Goal: Task Accomplishment & Management: Manage account settings

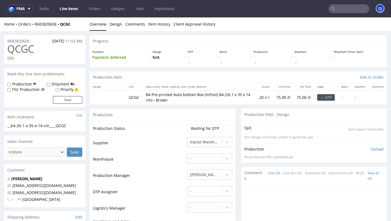
scroll to position [124, 0]
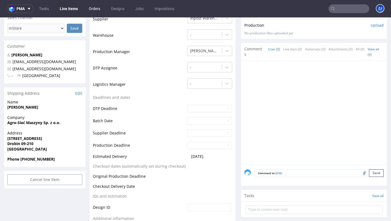
click at [96, 8] on link "Orders" at bounding box center [95, 8] width 18 height 9
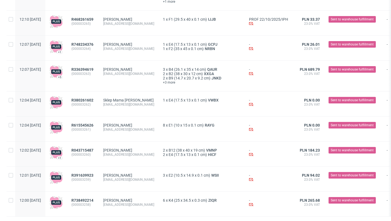
scroll to position [635, 0]
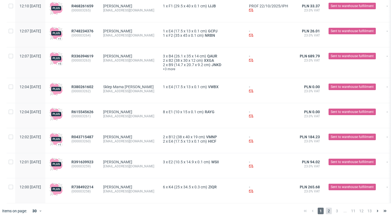
click at [326, 208] on span "2" at bounding box center [329, 210] width 6 height 7
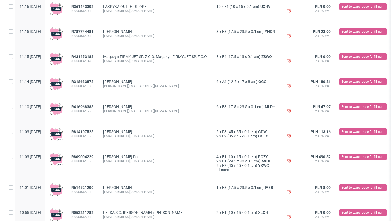
scroll to position [629, 0]
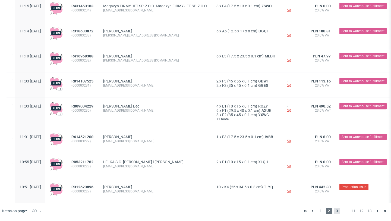
click at [334, 208] on span "3" at bounding box center [337, 210] width 6 height 7
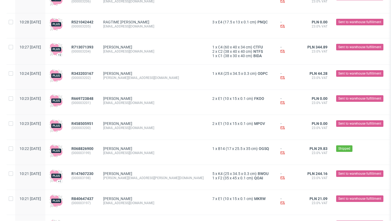
scroll to position [632, 0]
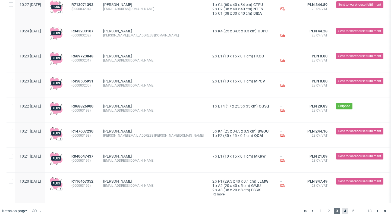
click at [343, 209] on span "4" at bounding box center [346, 210] width 6 height 7
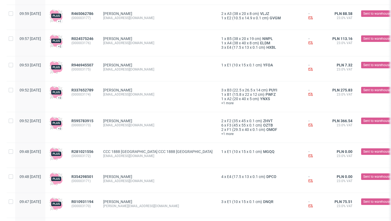
scroll to position [628, 0]
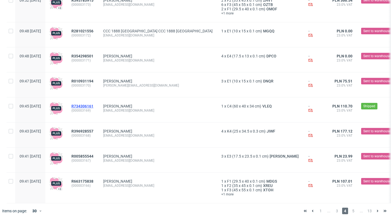
click at [94, 106] on span "R734306161" at bounding box center [83, 106] width 22 height 4
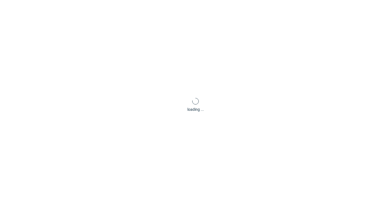
scroll to position [1, 0]
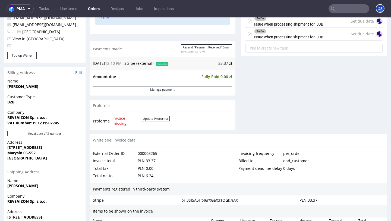
scroll to position [235, 0]
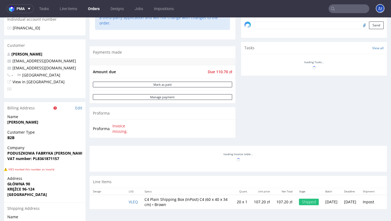
scroll to position [249, 0]
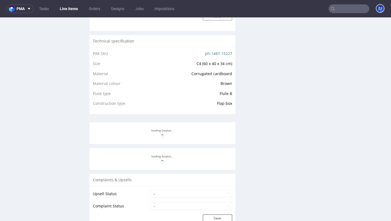
scroll to position [413, 0]
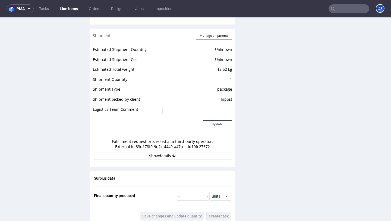
scroll to position [465, 0]
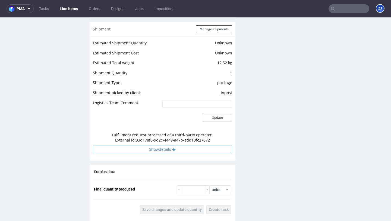
click at [157, 151] on button "Show details" at bounding box center [162, 149] width 139 height 8
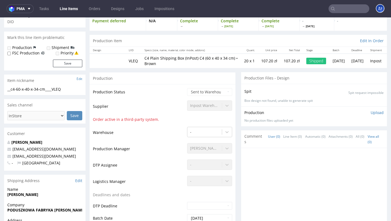
scroll to position [0, 0]
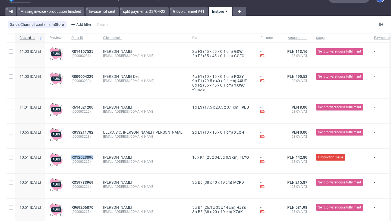
scroll to position [11, 0]
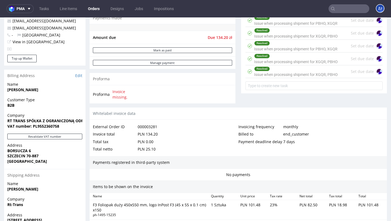
scroll to position [265, 0]
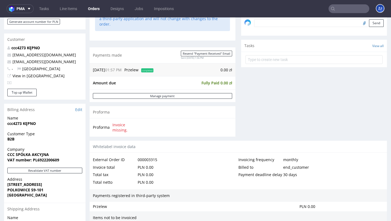
scroll to position [241, 0]
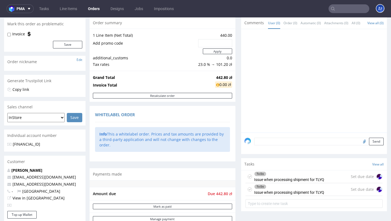
scroll to position [151, 0]
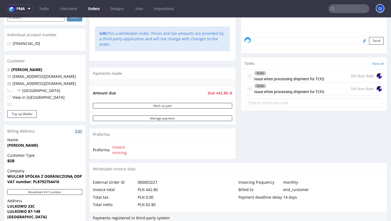
click at [81, 130] on link "Edit" at bounding box center [78, 130] width 7 height 5
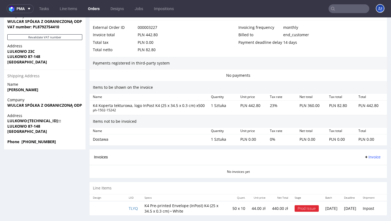
scroll to position [1, 0]
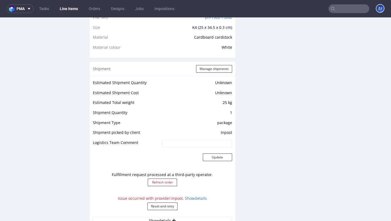
scroll to position [424, 0]
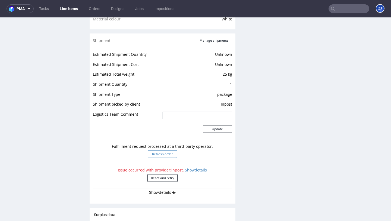
click at [164, 154] on button "Refresh order" at bounding box center [162, 154] width 29 height 8
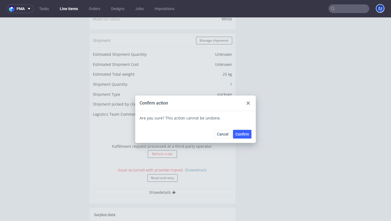
click at [245, 129] on div "Cancel Confirm" at bounding box center [195, 134] width 121 height 18
click at [245, 131] on button "Confirm" at bounding box center [242, 134] width 18 height 9
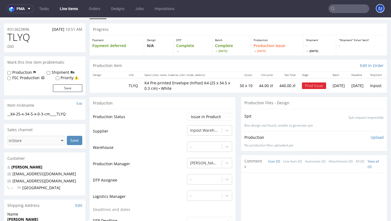
scroll to position [14, 0]
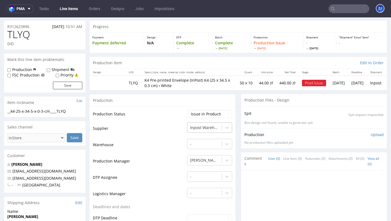
click at [202, 131] on div "Inpost Warehouse" at bounding box center [205, 127] width 35 height 9
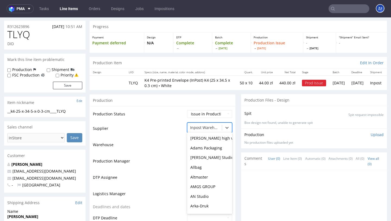
scroll to position [591, 0]
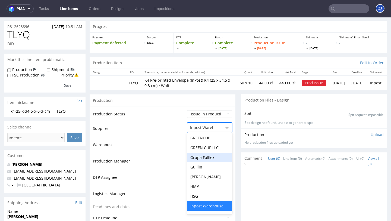
click at [152, 141] on td "Warehouse" at bounding box center [139, 146] width 93 height 16
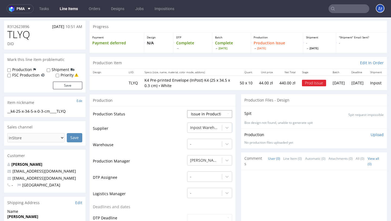
click at [203, 112] on select "Waiting for Artwork Waiting for Diecut Waiting for Mockup Waiting for DTP Waiti…" at bounding box center [209, 114] width 45 height 8
select select "sent_to_warehouse_fulfillment"
click at [187, 110] on select "Waiting for Artwork Waiting for Diecut Waiting for Mockup Waiting for DTP Waiti…" at bounding box center [209, 114] width 45 height 8
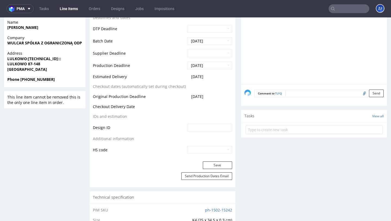
scroll to position [208, 0]
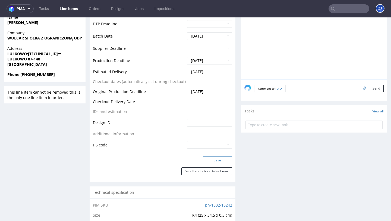
click at [207, 157] on button "Save" at bounding box center [217, 160] width 29 height 8
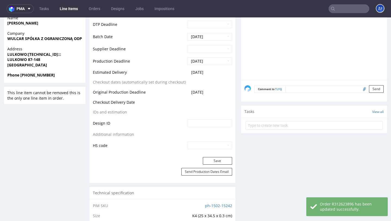
scroll to position [0, 0]
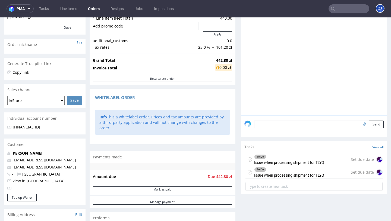
scroll to position [159, 0]
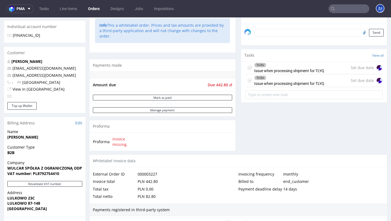
click at [248, 83] on icon at bounding box center [250, 80] width 4 height 4
click at [248, 70] on icon at bounding box center [250, 68] width 4 height 4
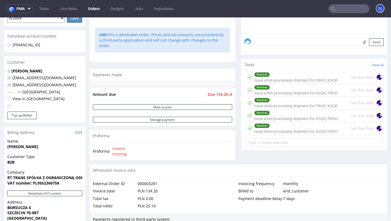
scroll to position [219, 0]
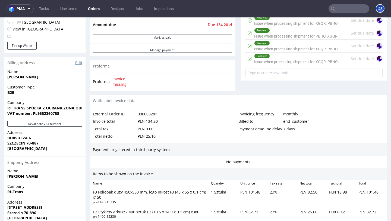
click at [79, 63] on link "Edit" at bounding box center [78, 62] width 7 height 5
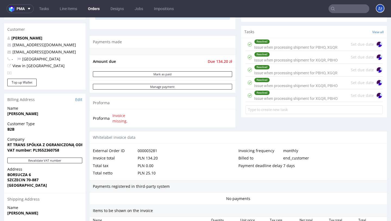
scroll to position [199, 0]
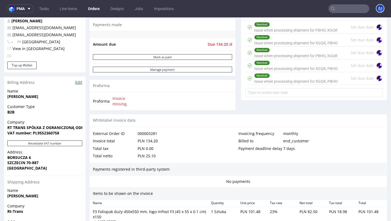
click at [79, 83] on link "Edit" at bounding box center [78, 82] width 7 height 5
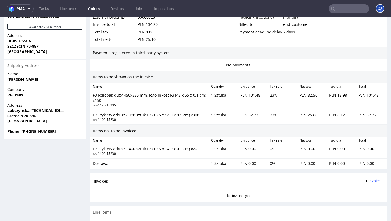
scroll to position [354, 0]
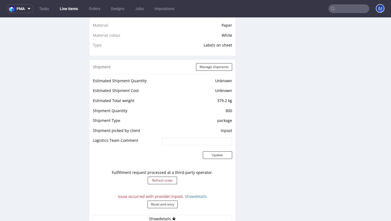
scroll to position [505, 0]
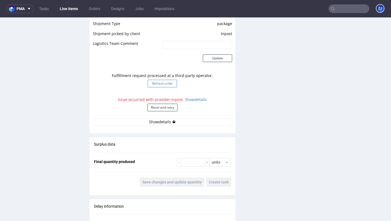
click at [170, 83] on button "Refresh order" at bounding box center [162, 84] width 29 height 8
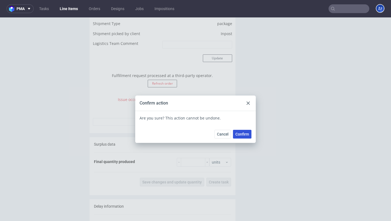
click at [245, 133] on span "Confirm" at bounding box center [243, 134] width 14 height 4
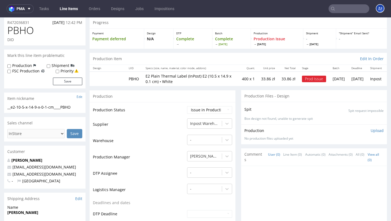
scroll to position [18, 0]
click at [209, 112] on select "Waiting for Artwork Waiting for Diecut Waiting for Mockup Waiting for DTP Waiti…" at bounding box center [209, 110] width 45 height 8
select select "sent_to_warehouse_fulfillment"
click at [187, 106] on select "Waiting for Artwork Waiting for Diecut Waiting for Mockup Waiting for DTP Waiti…" at bounding box center [209, 110] width 45 height 8
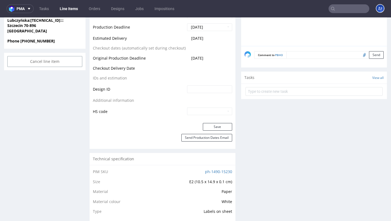
scroll to position [192, 0]
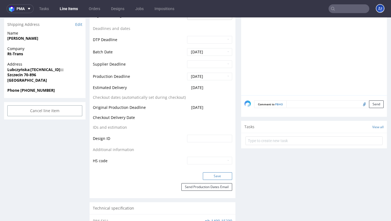
click at [228, 175] on button "Save" at bounding box center [217, 176] width 29 height 8
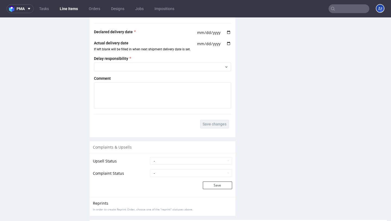
scroll to position [726, 0]
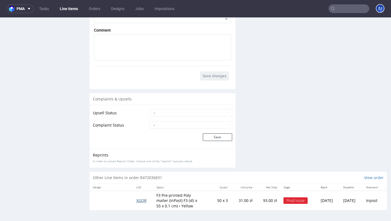
click at [139, 200] on span "XGQR" at bounding box center [141, 200] width 10 height 5
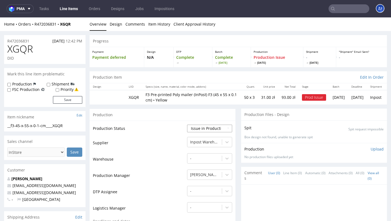
click at [206, 127] on select "Waiting for Artwork Waiting for Diecut Waiting for Mockup Waiting for DTP Waiti…" at bounding box center [209, 129] width 45 height 8
select select "sent_to_warehouse_fulfillment"
click at [187, 125] on select "Waiting for Artwork Waiting for Diecut Waiting for Mockup Waiting for DTP Waiti…" at bounding box center [209, 129] width 45 height 8
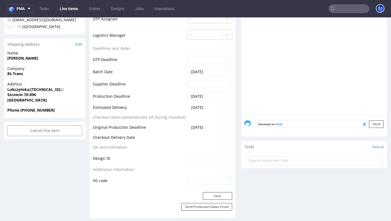
scroll to position [211, 0]
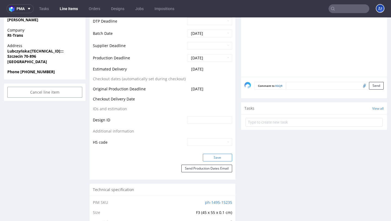
click at [212, 155] on button "Save" at bounding box center [217, 158] width 29 height 8
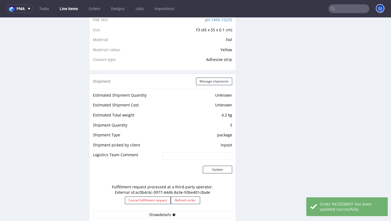
scroll to position [0, 0]
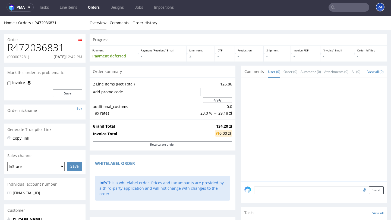
click at [91, 9] on link "Orders" at bounding box center [94, 7] width 18 height 9
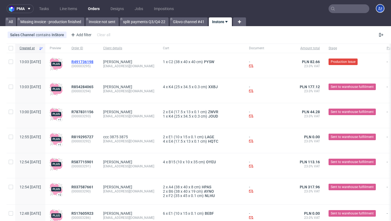
click at [92, 62] on span "R491736198" at bounding box center [83, 62] width 22 height 4
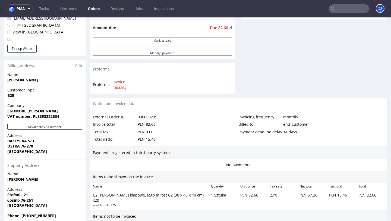
scroll to position [239, 0]
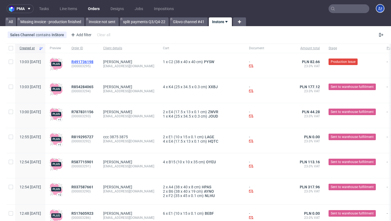
click at [94, 60] on span "R491736198" at bounding box center [83, 62] width 22 height 4
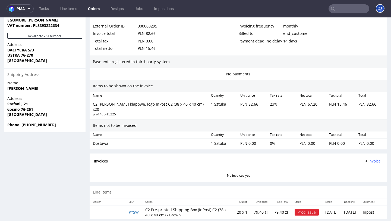
scroll to position [310, 0]
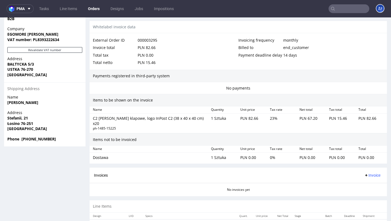
scroll to position [310, 0]
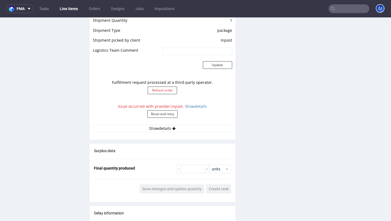
scroll to position [526, 0]
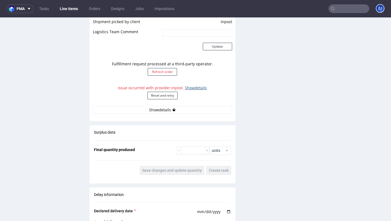
click at [194, 88] on link "Show details" at bounding box center [196, 87] width 22 height 5
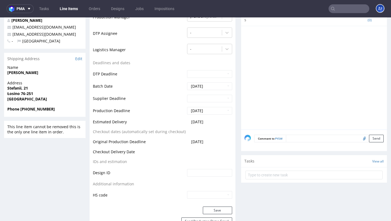
scroll to position [141, 0]
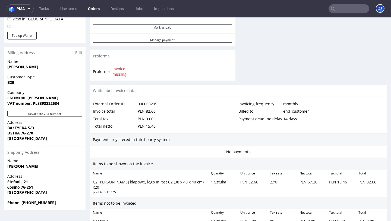
scroll to position [310, 0]
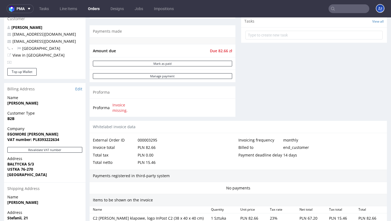
scroll to position [216, 0]
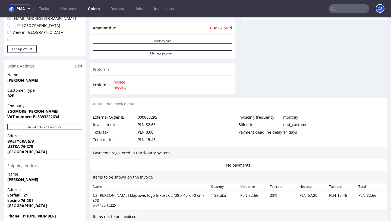
click at [80, 66] on link "Edit" at bounding box center [78, 65] width 7 height 5
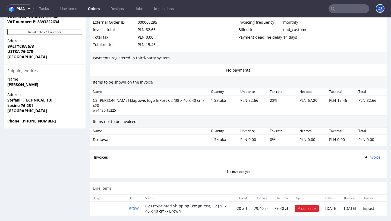
scroll to position [1, 0]
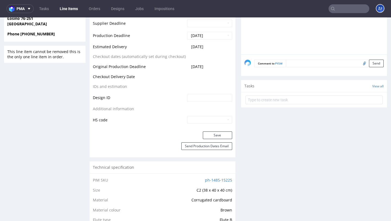
scroll to position [422, 0]
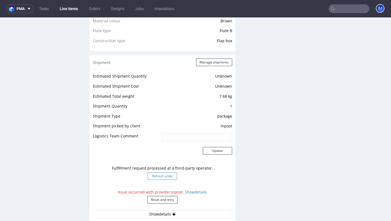
click at [163, 177] on button "Refresh order" at bounding box center [162, 176] width 29 height 8
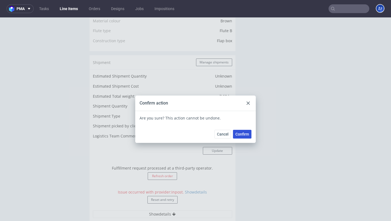
click at [248, 136] on button "Confirm" at bounding box center [242, 134] width 18 height 9
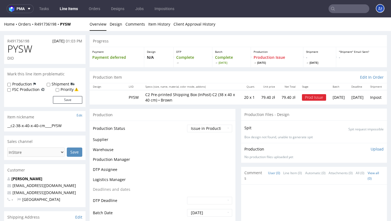
scroll to position [0, 0]
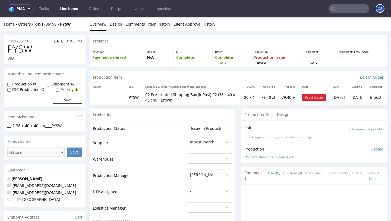
click at [207, 126] on select "Waiting for Artwork Waiting for Diecut Waiting for Mockup Waiting for DTP Waiti…" at bounding box center [209, 129] width 45 height 8
select select "sent_to_warehouse_fulfillment"
click at [187, 125] on select "Waiting for Artwork Waiting for Diecut Waiting for Mockup Waiting for DTP Waiti…" at bounding box center [209, 129] width 45 height 8
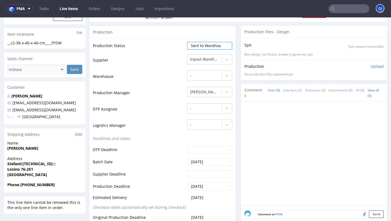
scroll to position [315, 0]
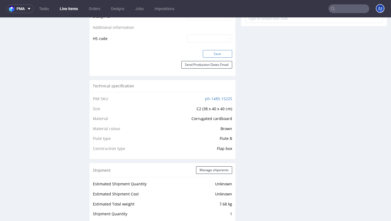
click at [217, 55] on button "Save" at bounding box center [217, 54] width 29 height 8
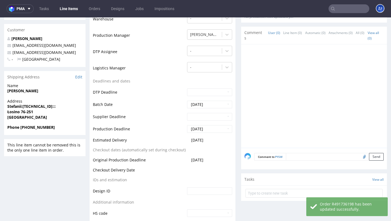
scroll to position [0, 0]
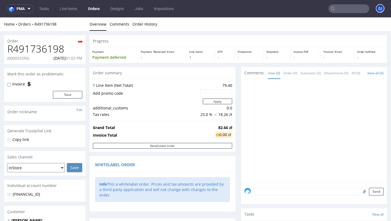
click at [97, 9] on link "Orders" at bounding box center [94, 8] width 18 height 9
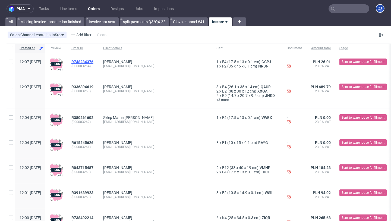
click at [94, 61] on span "R748234376" at bounding box center [83, 62] width 22 height 4
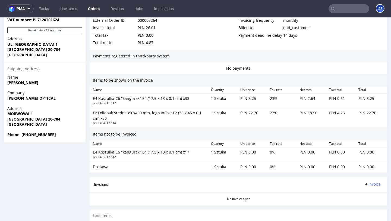
scroll to position [321, 0]
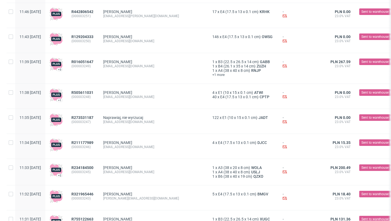
scroll to position [629, 0]
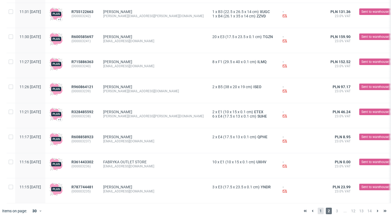
click at [318, 212] on span "1" at bounding box center [321, 210] width 6 height 7
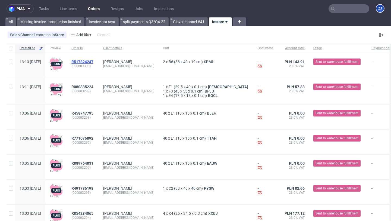
click at [94, 63] on span "R517824247" at bounding box center [83, 62] width 22 height 4
click at [94, 86] on span "R080385224" at bounding box center [83, 87] width 22 height 4
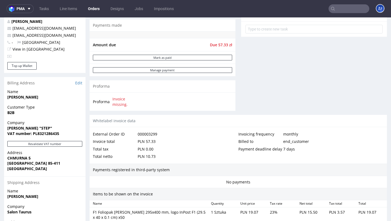
scroll to position [261, 0]
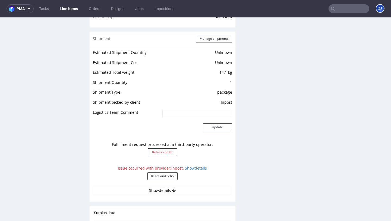
scroll to position [585, 0]
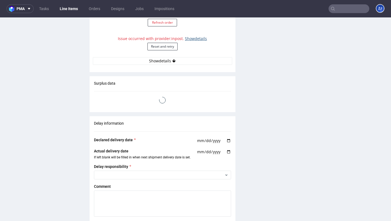
click at [194, 37] on link "Show details" at bounding box center [196, 38] width 22 height 5
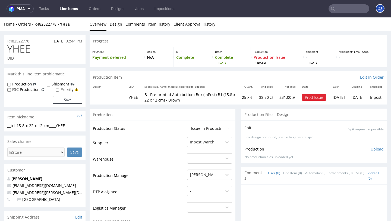
scroll to position [158, 0]
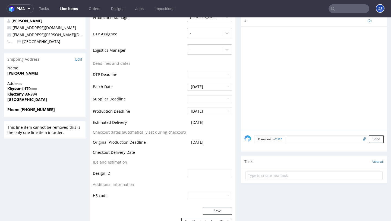
click at [21, 88] on strong "Klęczant 170::::::" at bounding box center [22, 88] width 30 height 5
copy strong "Klęczant 170::::::"
click at [79, 57] on link "Edit" at bounding box center [78, 59] width 7 height 5
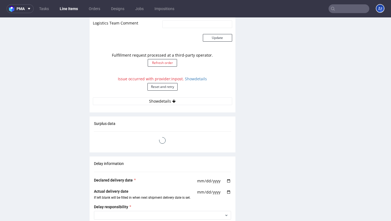
scroll to position [544, 0]
click at [168, 66] on button "Refresh order" at bounding box center [162, 64] width 29 height 8
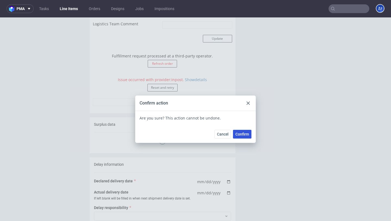
click at [246, 135] on span "Confirm" at bounding box center [243, 134] width 14 height 4
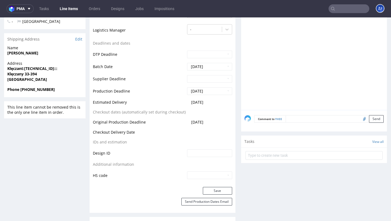
scroll to position [77, 0]
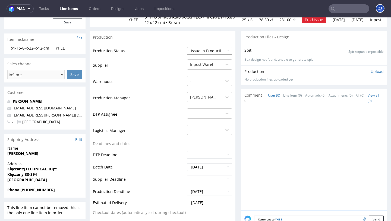
click at [214, 50] on select "Waiting for Artwork Waiting for Diecut Waiting for Mockup Waiting for DTP Waiti…" at bounding box center [209, 51] width 45 height 8
select select "sent_to_warehouse_fulfillment"
click at [187, 47] on select "Waiting for Artwork Waiting for Diecut Waiting for Mockup Waiting for DTP Waiti…" at bounding box center [209, 51] width 45 height 8
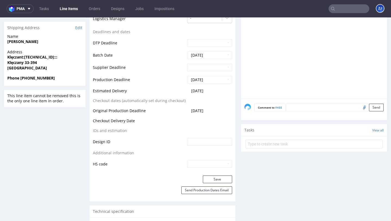
scroll to position [215, 0]
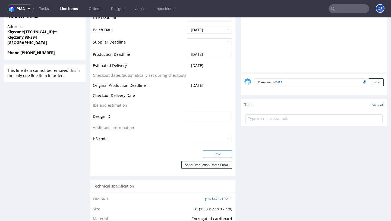
click at [209, 151] on button "Save" at bounding box center [217, 154] width 29 height 8
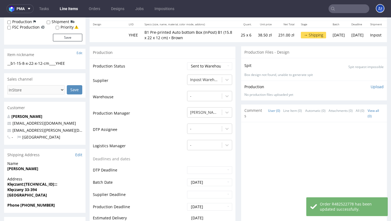
scroll to position [0, 0]
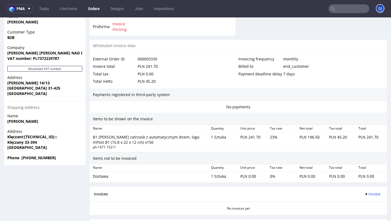
scroll to position [174, 0]
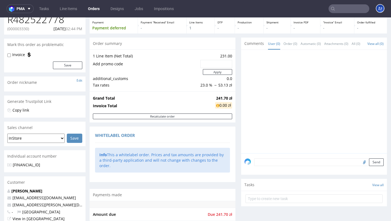
scroll to position [67, 0]
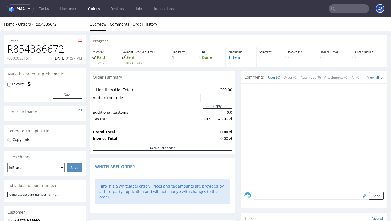
scroll to position [241, 0]
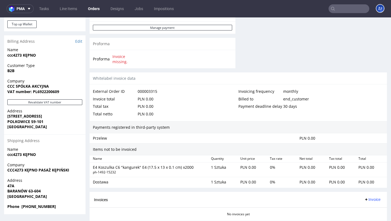
click at [348, 10] on input "text" at bounding box center [349, 8] width 41 height 9
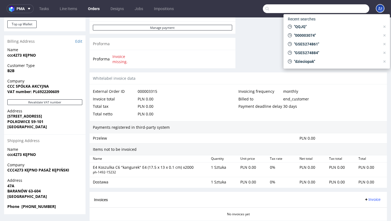
paste input "[EMAIL_ADDRESS][DOMAIN_NAME]"
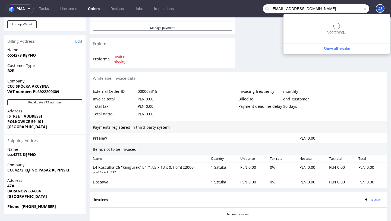
type input "[EMAIL_ADDRESS][DOMAIN_NAME]"
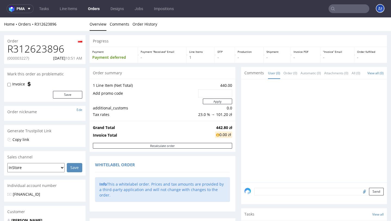
scroll to position [159, 0]
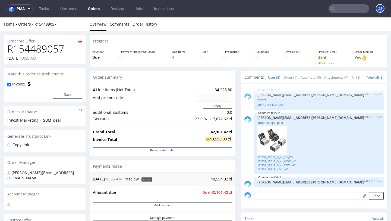
click at [92, 9] on link "Orders" at bounding box center [94, 8] width 18 height 9
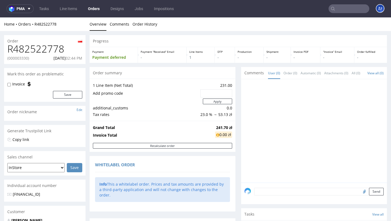
click at [96, 10] on link "Orders" at bounding box center [94, 8] width 18 height 9
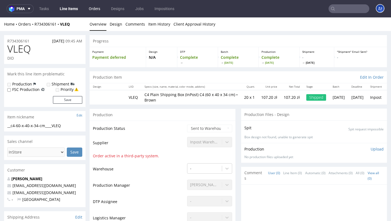
click at [92, 11] on link "Orders" at bounding box center [95, 8] width 18 height 9
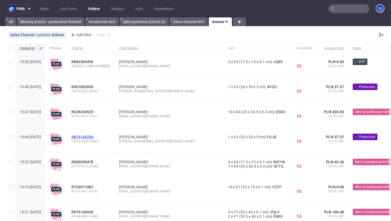
click at [90, 136] on span "R819145230" at bounding box center [83, 137] width 22 height 4
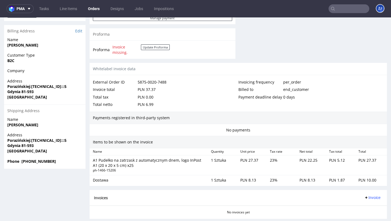
scroll to position [291, 0]
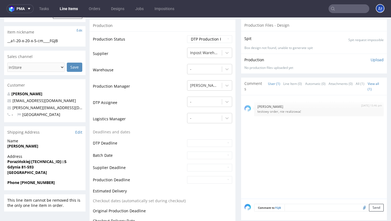
scroll to position [161, 0]
